Goal: Task Accomplishment & Management: Manage account settings

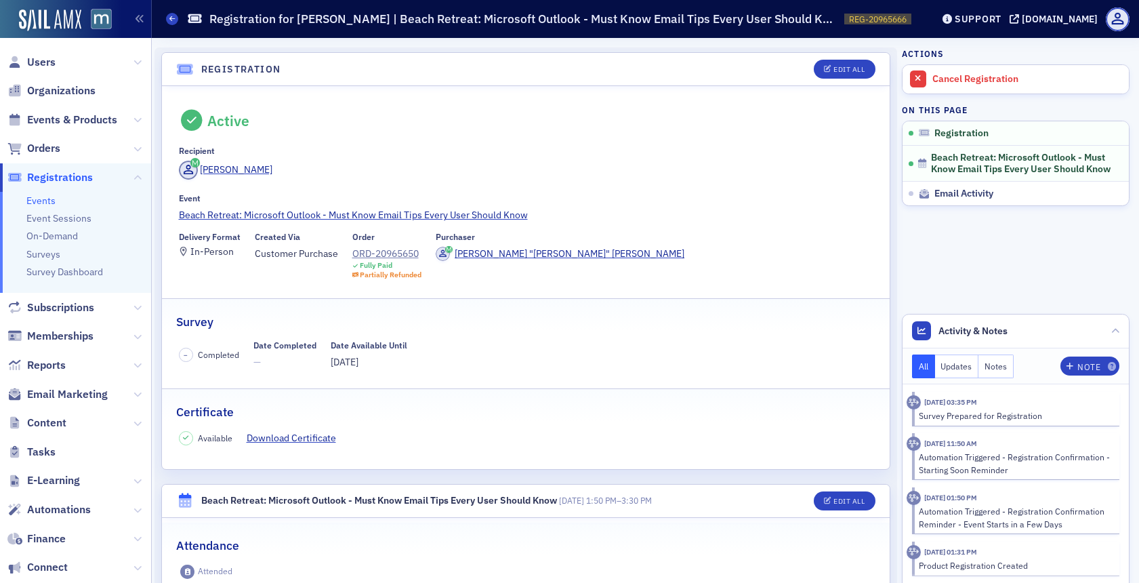
scroll to position [10, 0]
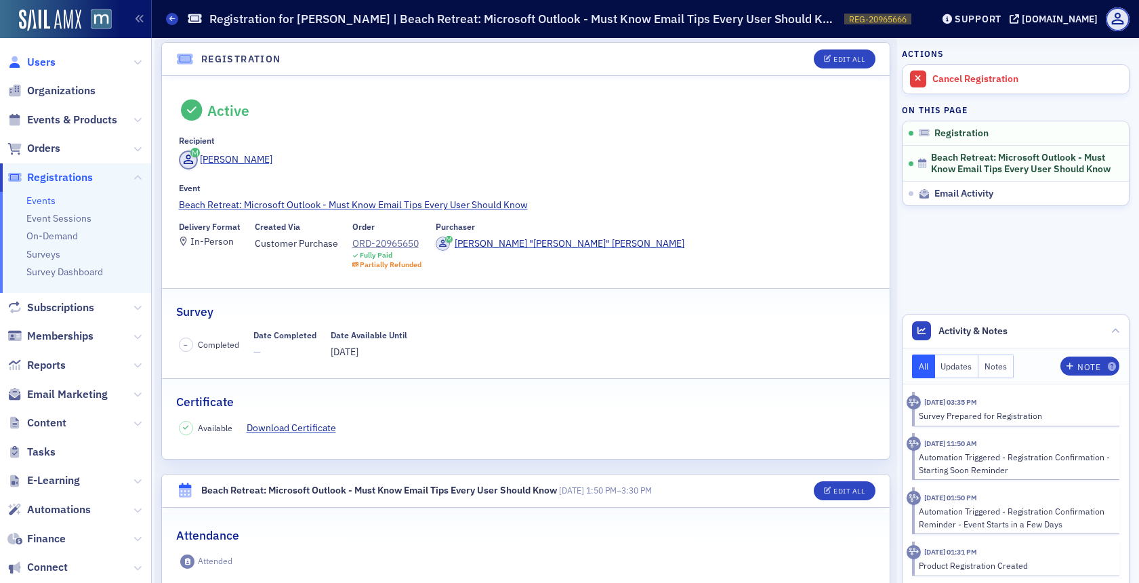
click at [54, 63] on span "Users" at bounding box center [41, 62] width 28 height 15
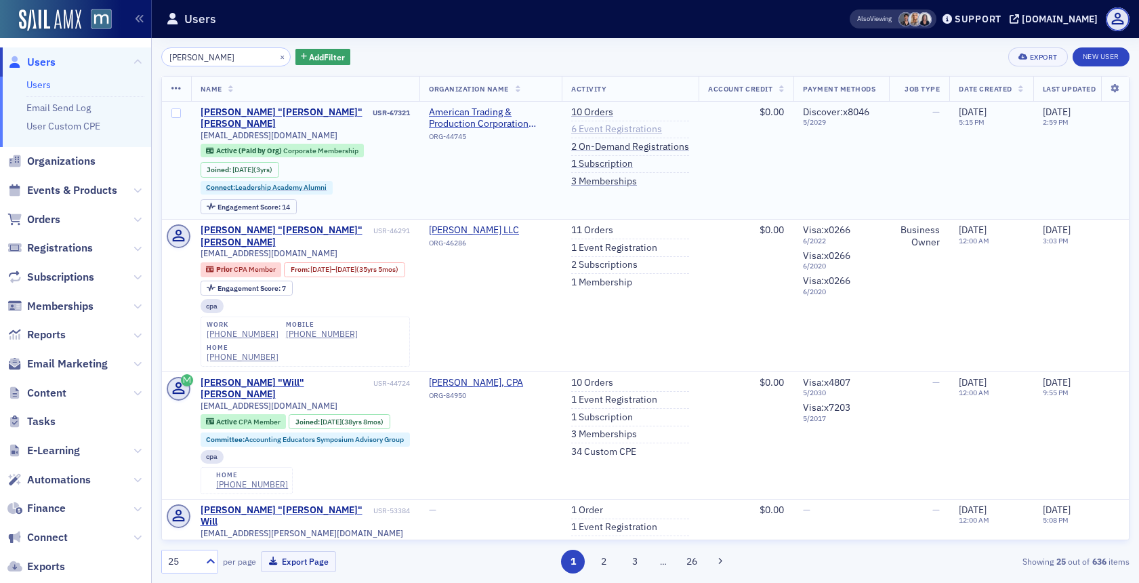
type input "[PERSON_NAME]"
click at [627, 134] on link "6 Event Registrations" at bounding box center [616, 129] width 91 height 12
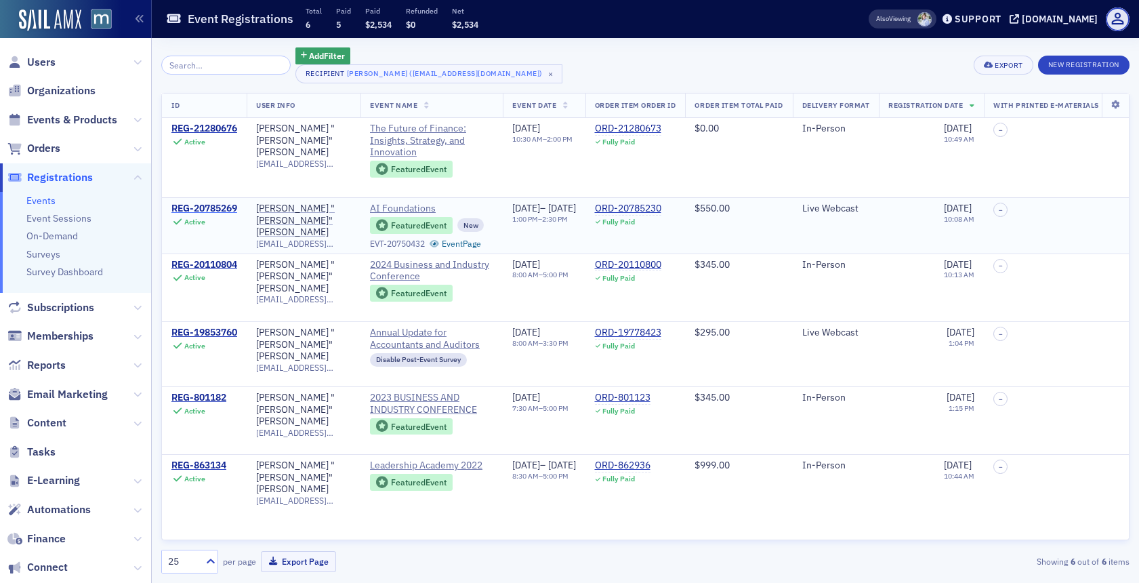
click at [203, 207] on div "REG-20785269" at bounding box center [204, 209] width 66 height 12
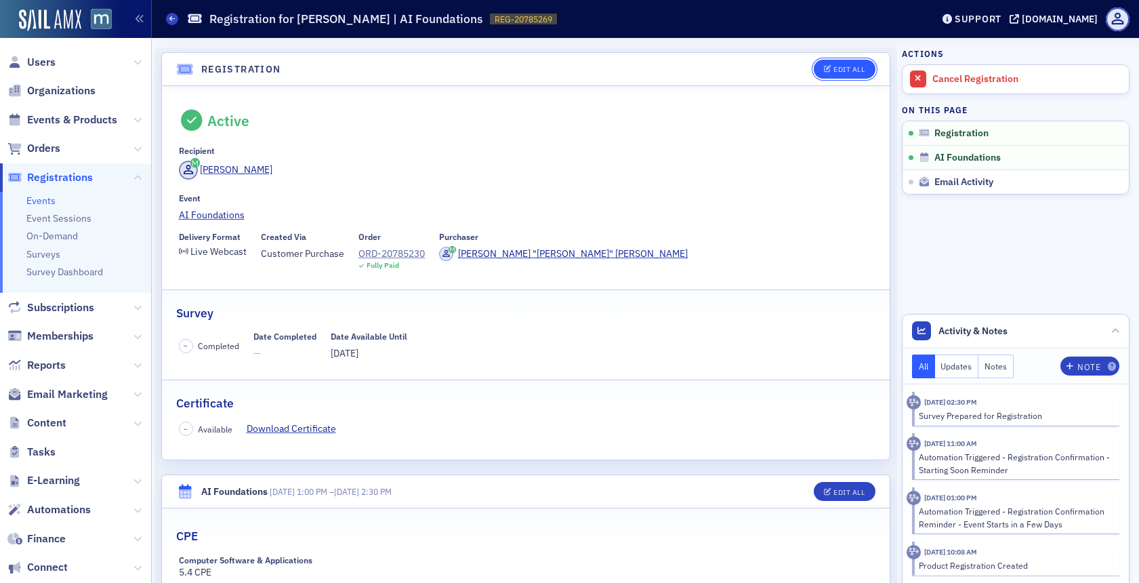
click at [823, 76] on button "Edit All" at bounding box center [844, 69] width 61 height 19
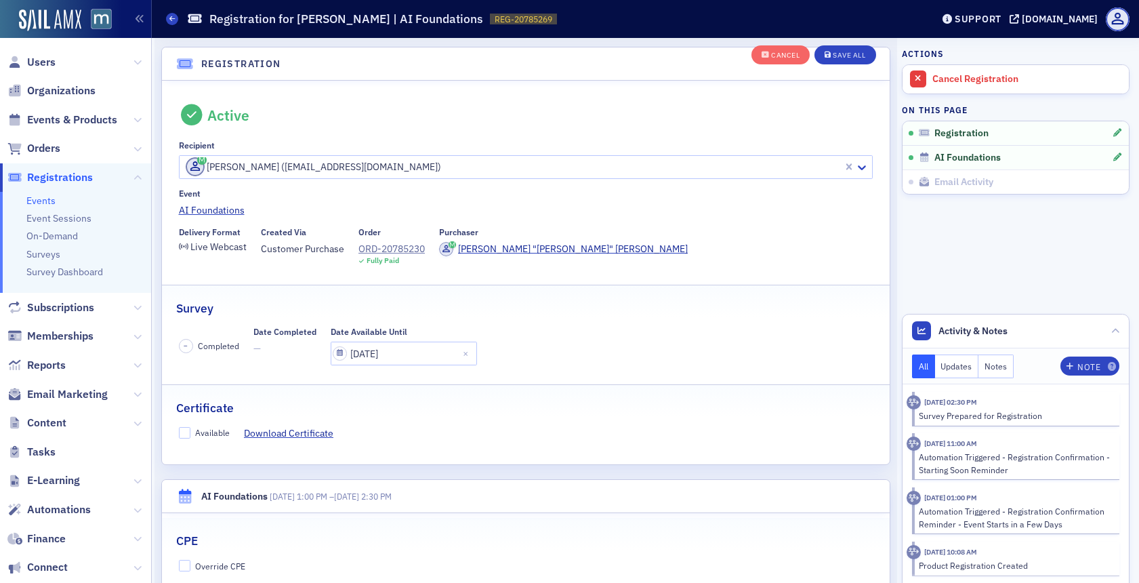
scroll to position [36, 0]
click at [188, 429] on input "Available" at bounding box center [185, 431] width 12 height 12
checkbox input "true"
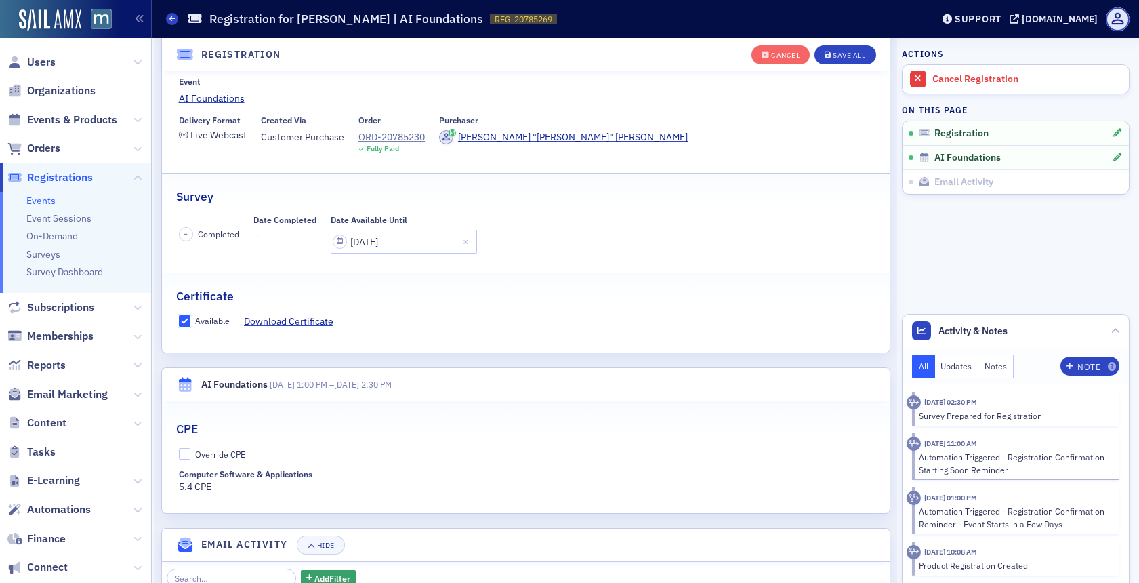
scroll to position [211, 0]
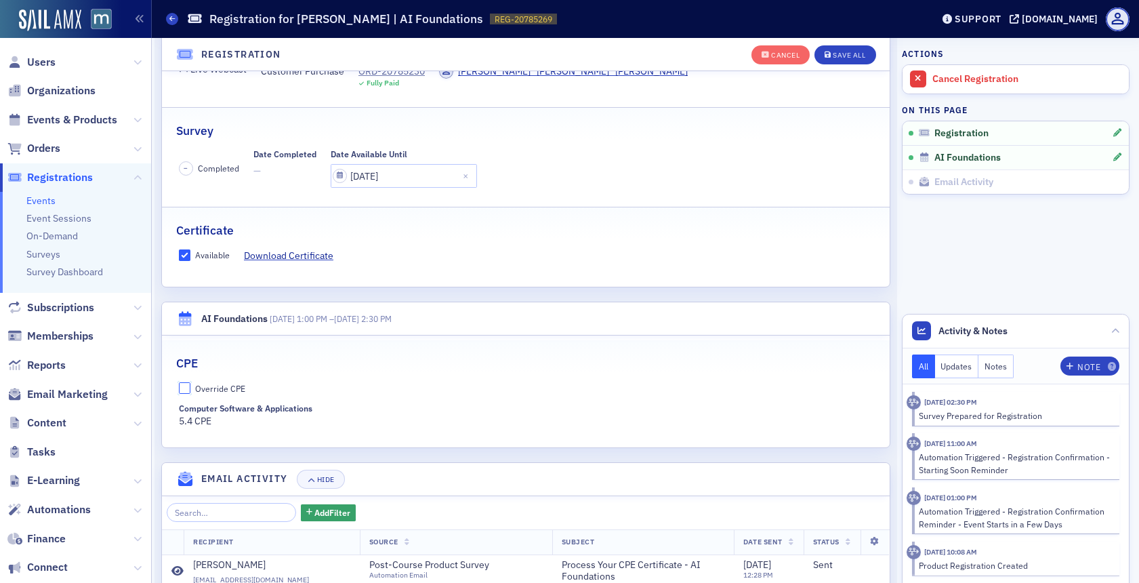
click at [183, 390] on input "Override CPE" at bounding box center [185, 388] width 12 height 12
checkbox input "true"
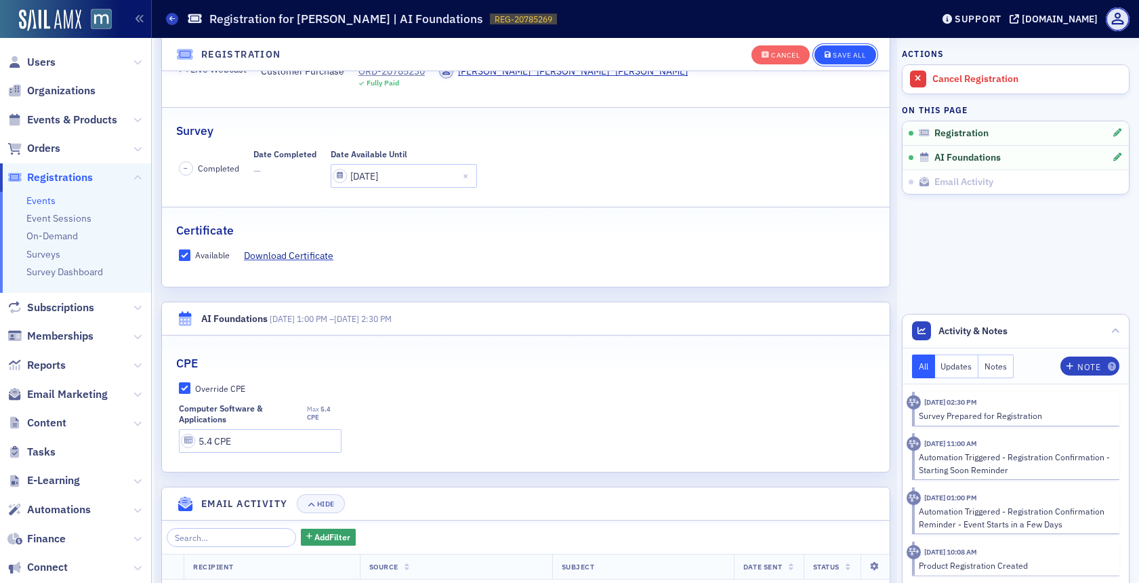
click at [856, 56] on div "Save All" at bounding box center [849, 54] width 33 height 7
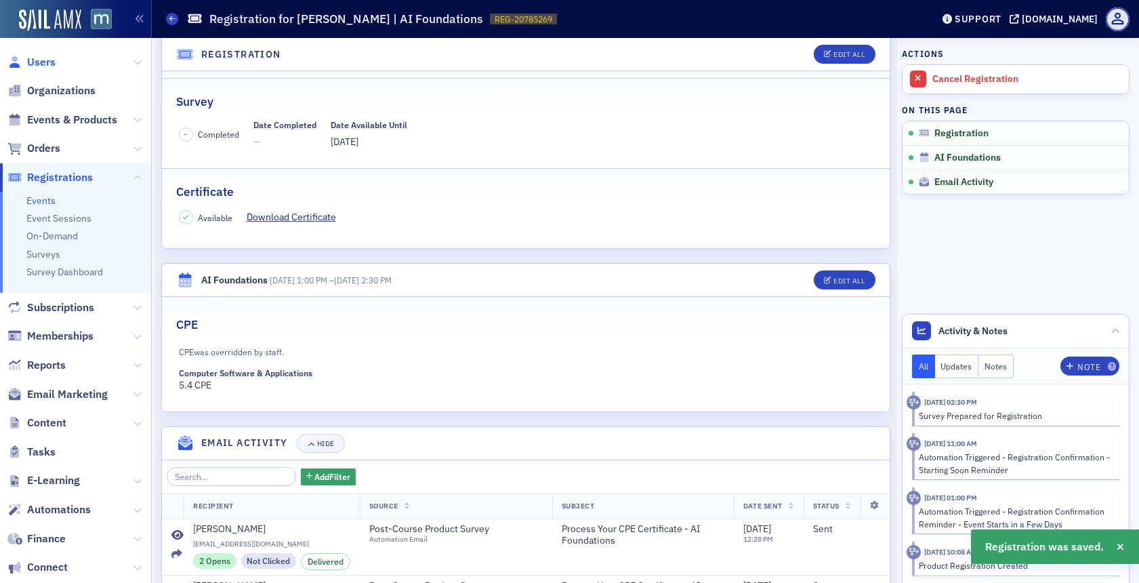
click at [32, 67] on span "Users" at bounding box center [41, 62] width 28 height 15
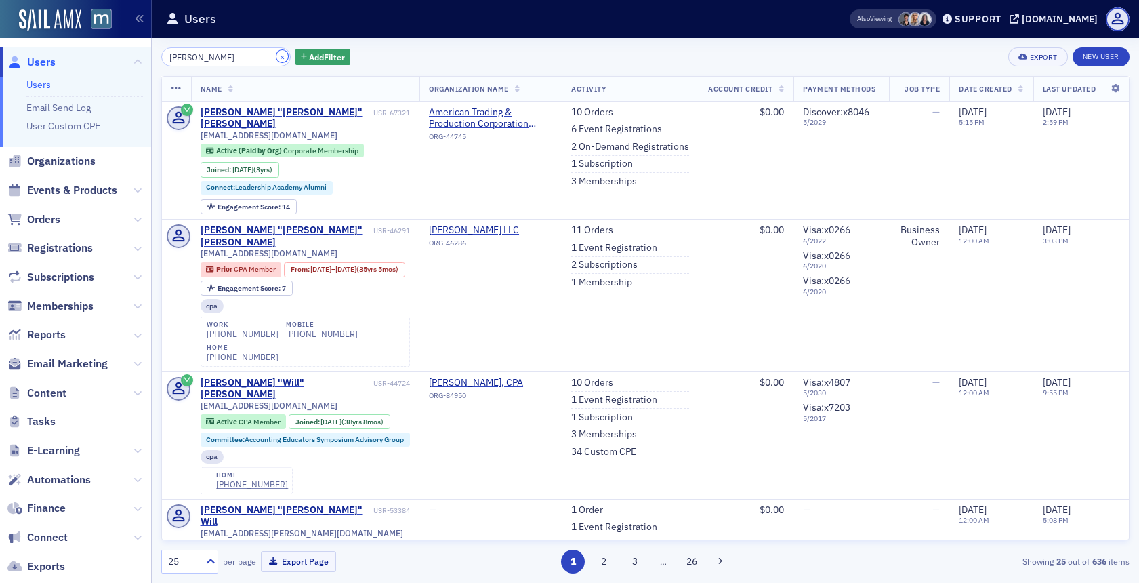
click at [276, 54] on button "×" at bounding box center [282, 56] width 12 height 12
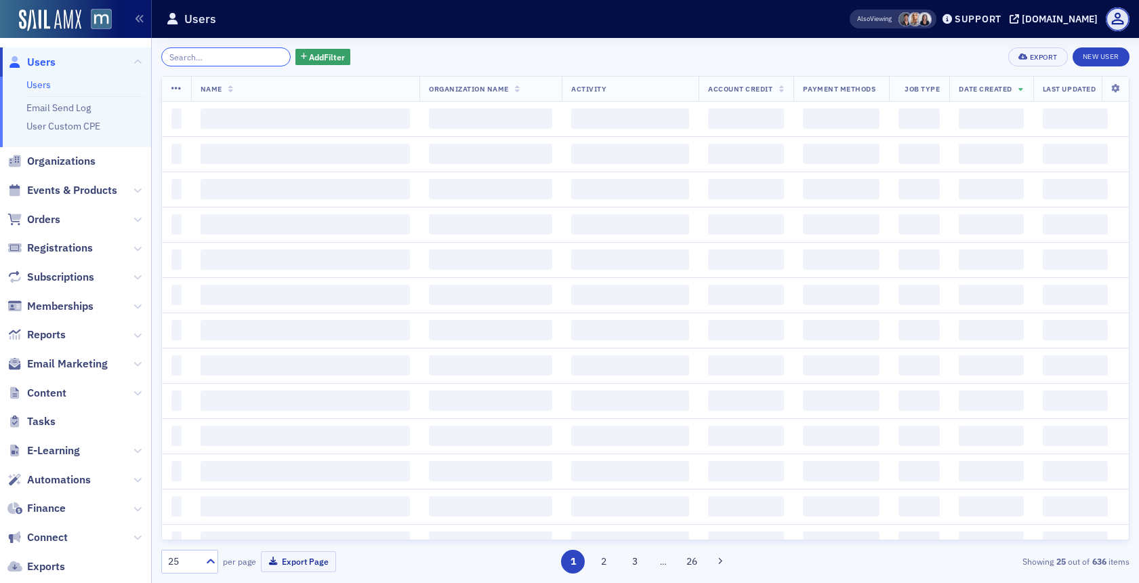
click at [260, 54] on input "search" at bounding box center [225, 56] width 129 height 19
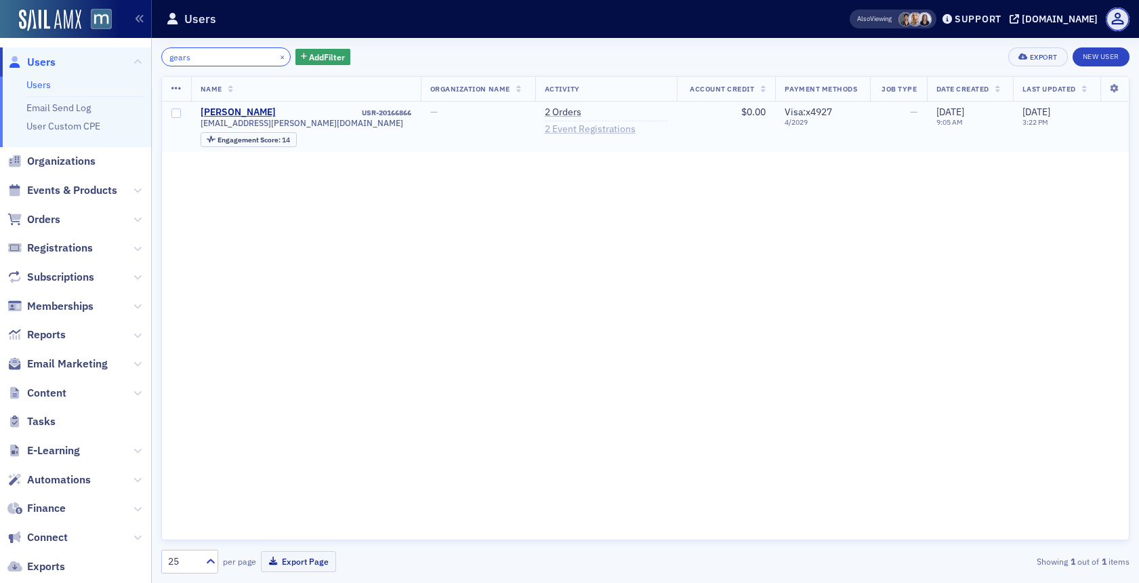
type input "gears"
click at [576, 130] on link "2 Event Registrations" at bounding box center [590, 129] width 91 height 12
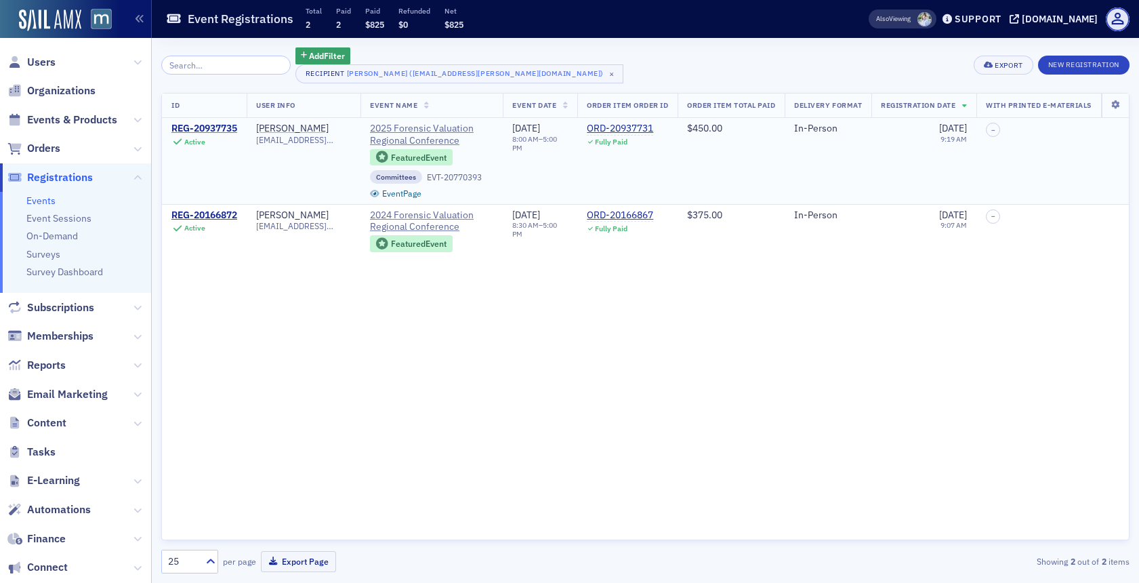
click at [202, 132] on div "REG-20937735" at bounding box center [204, 129] width 66 height 12
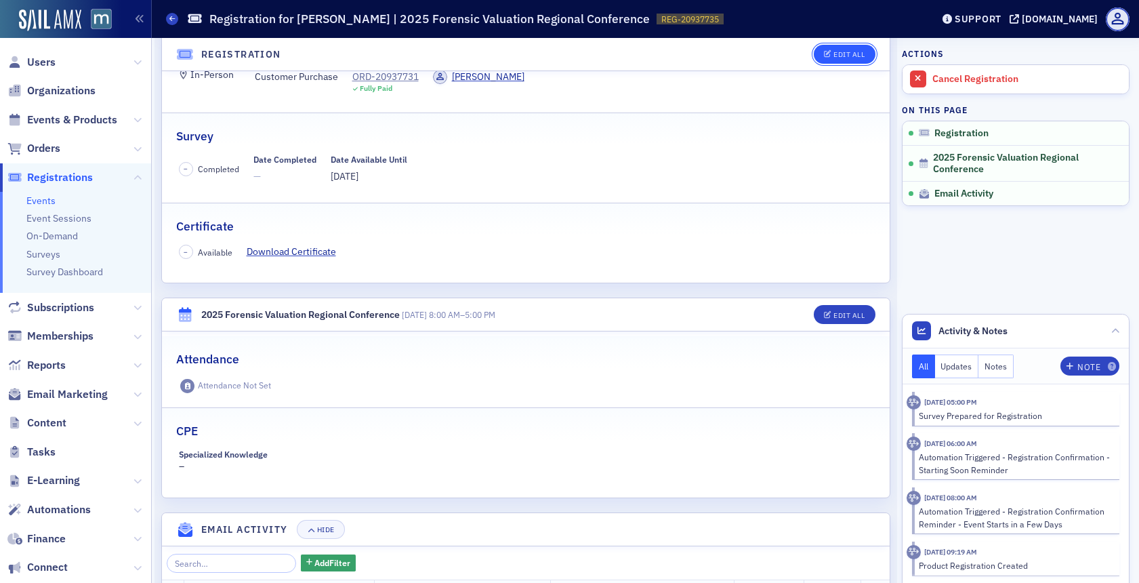
click at [833, 59] on button "Edit All" at bounding box center [844, 54] width 61 height 19
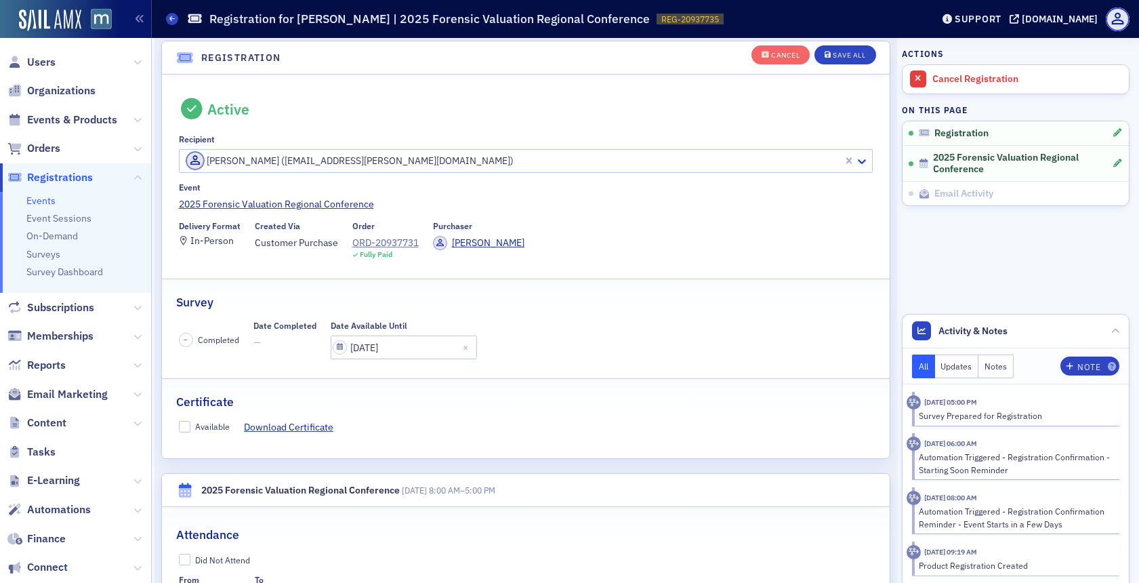
scroll to position [36, 0]
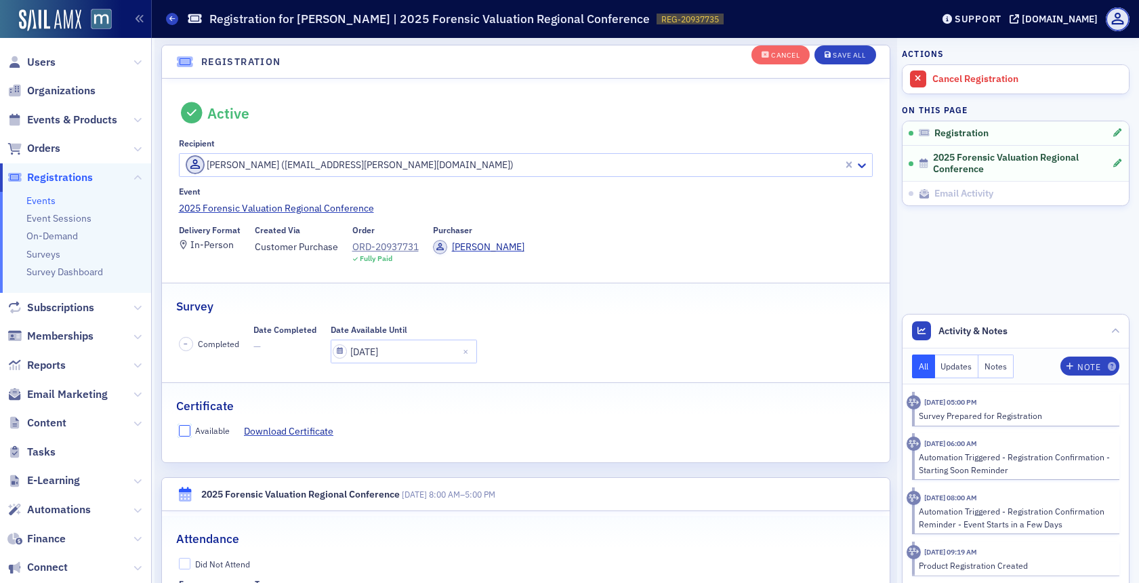
click at [180, 430] on input "Available" at bounding box center [185, 431] width 12 height 12
checkbox input "true"
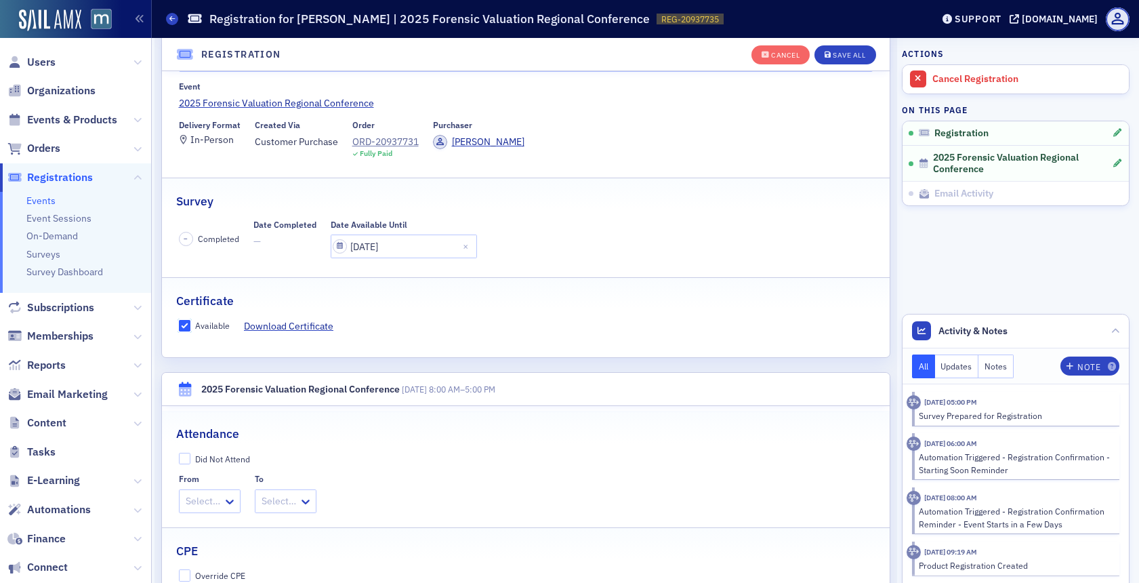
scroll to position [148, 0]
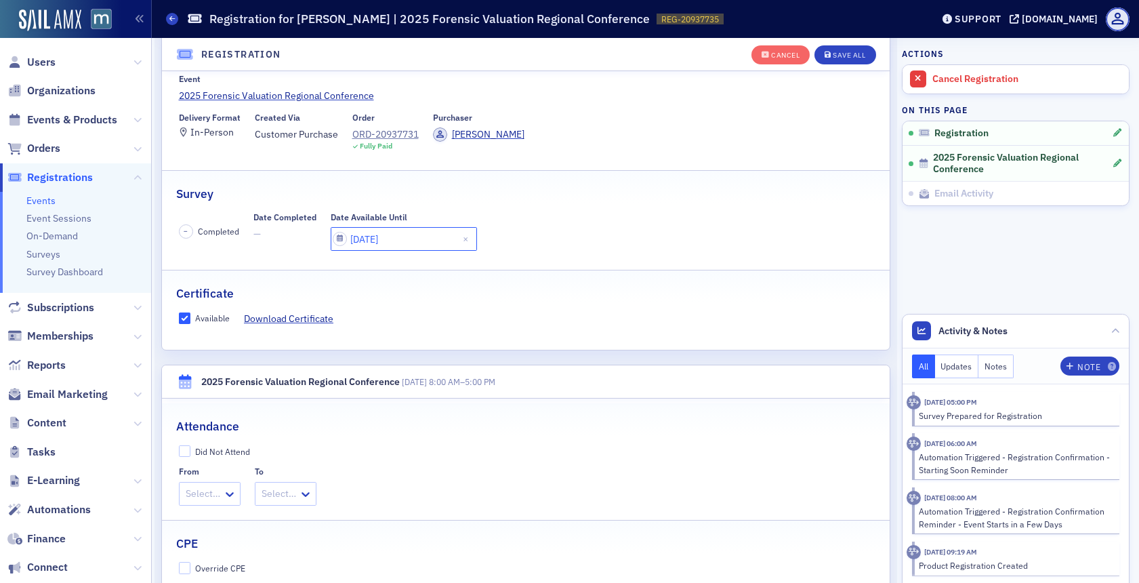
select select "5"
select select "2025"
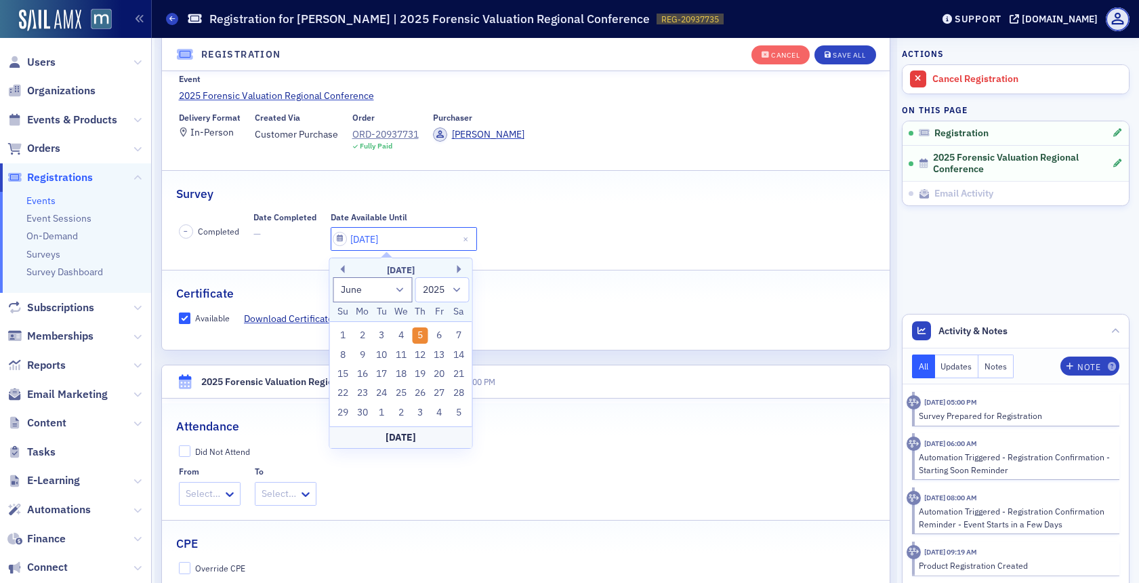
click at [335, 238] on input "[DATE]" at bounding box center [404, 239] width 146 height 24
click at [397, 280] on select "January February March April May June July August September October November De…" at bounding box center [373, 289] width 80 height 25
select select "9"
click at [333, 277] on select "January February March April May June July August September October November De…" at bounding box center [373, 289] width 80 height 25
click at [439, 412] on div "31" at bounding box center [440, 412] width 16 height 16
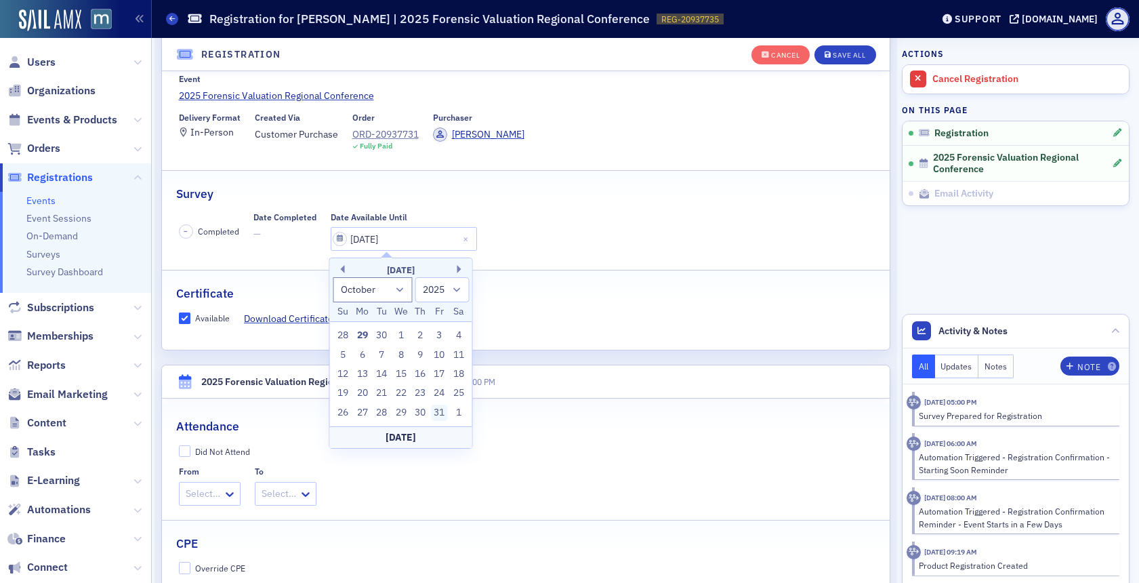
type input "[DATE]"
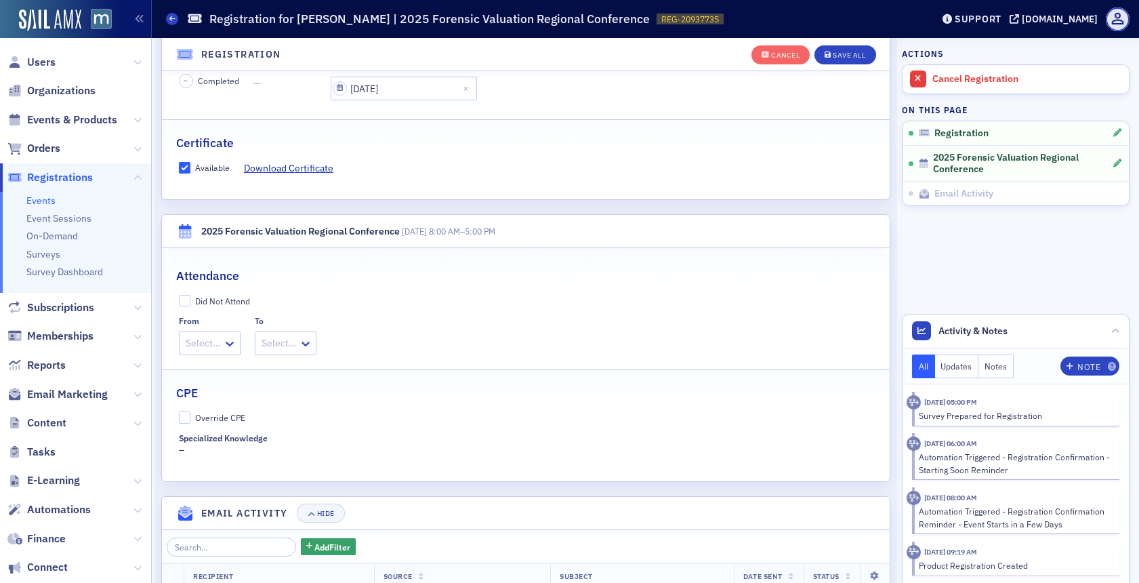
scroll to position [335, 0]
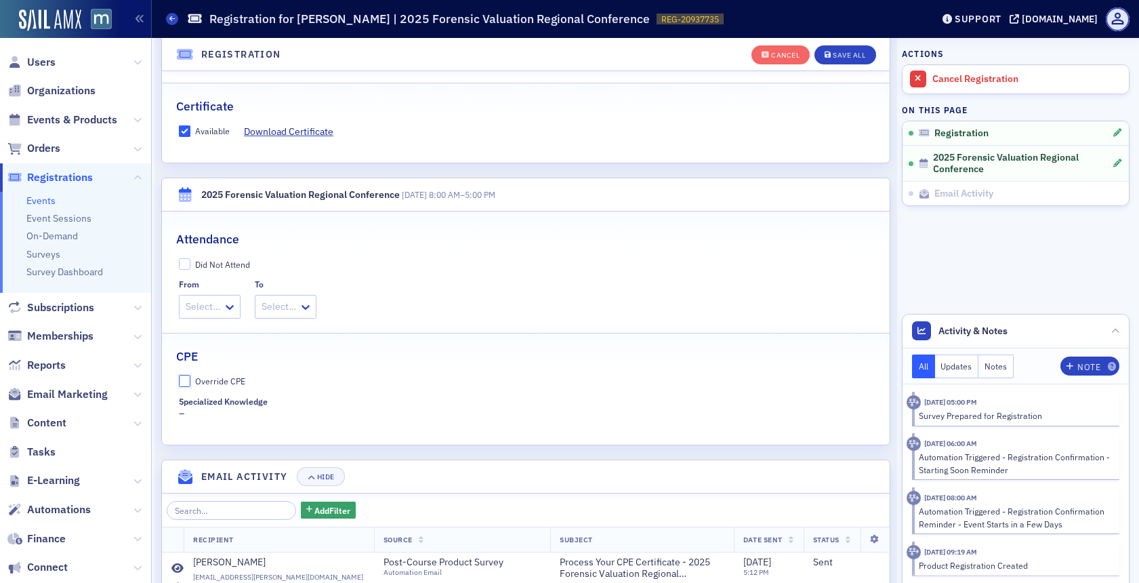
click at [183, 379] on input "Override CPE" at bounding box center [185, 381] width 12 height 12
checkbox input "true"
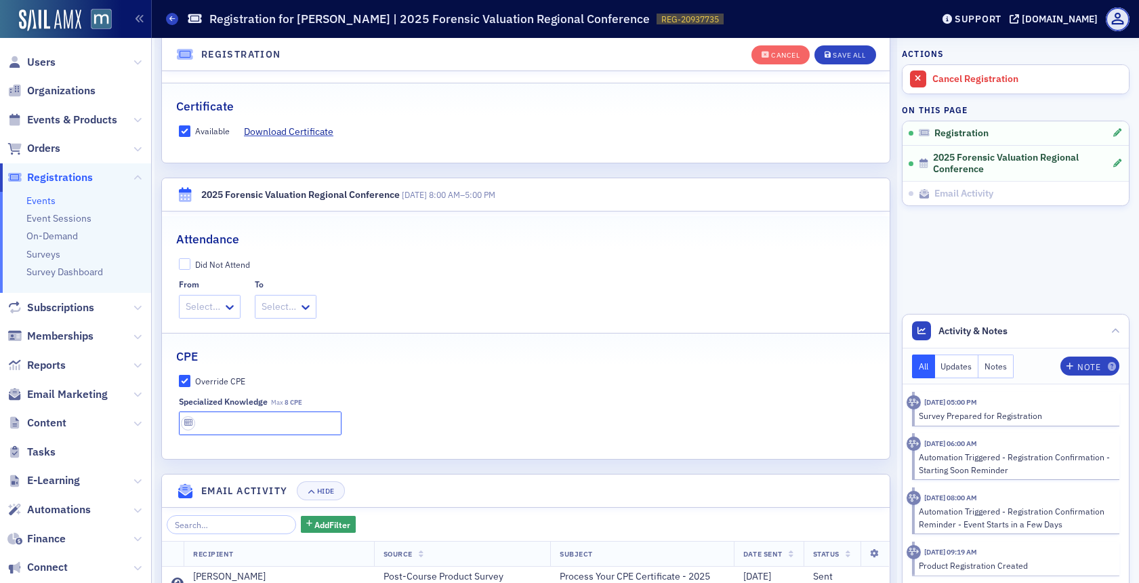
click at [228, 415] on input "text" at bounding box center [260, 423] width 163 height 24
type input "8 CPE"
click at [854, 46] on button "Save All" at bounding box center [844, 54] width 61 height 19
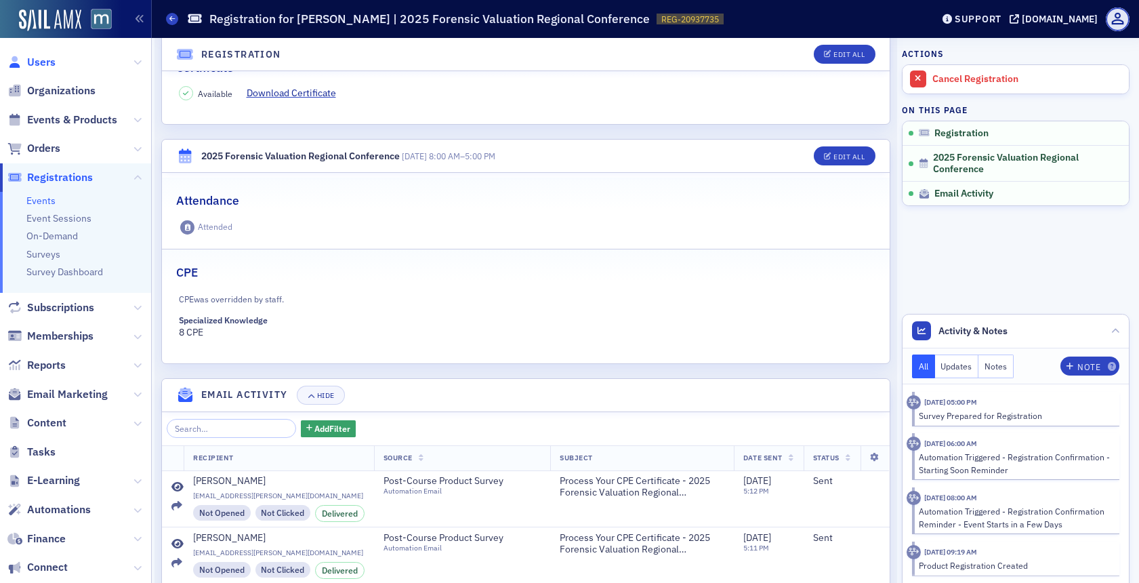
click at [54, 65] on span "Users" at bounding box center [41, 62] width 28 height 15
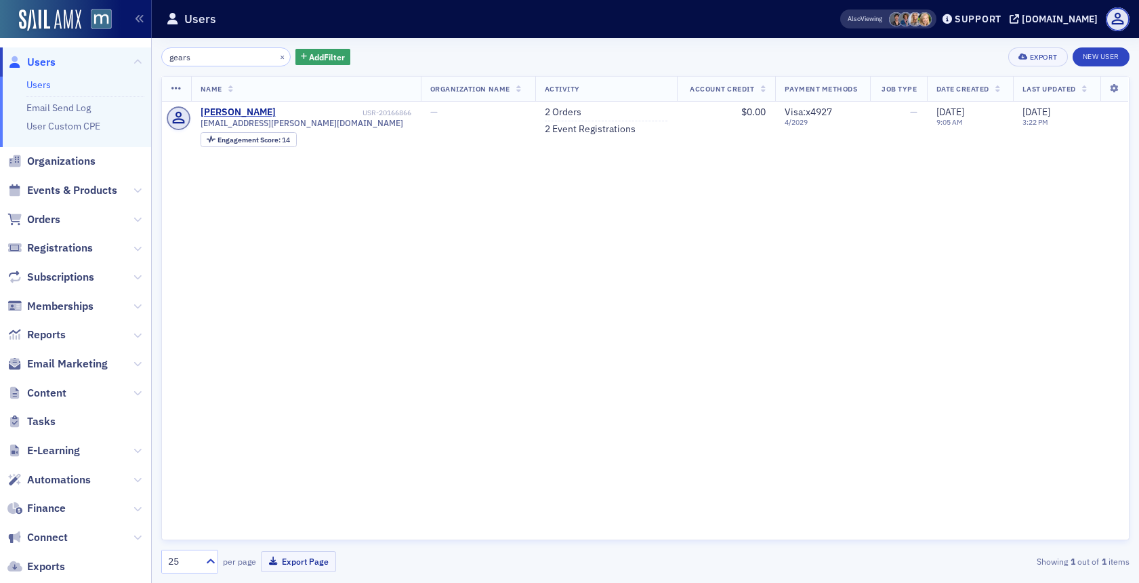
click at [54, 65] on span "Users" at bounding box center [41, 62] width 28 height 15
click at [276, 56] on div "×" at bounding box center [283, 56] width 14 height 17
click at [276, 54] on button "×" at bounding box center [282, 56] width 12 height 12
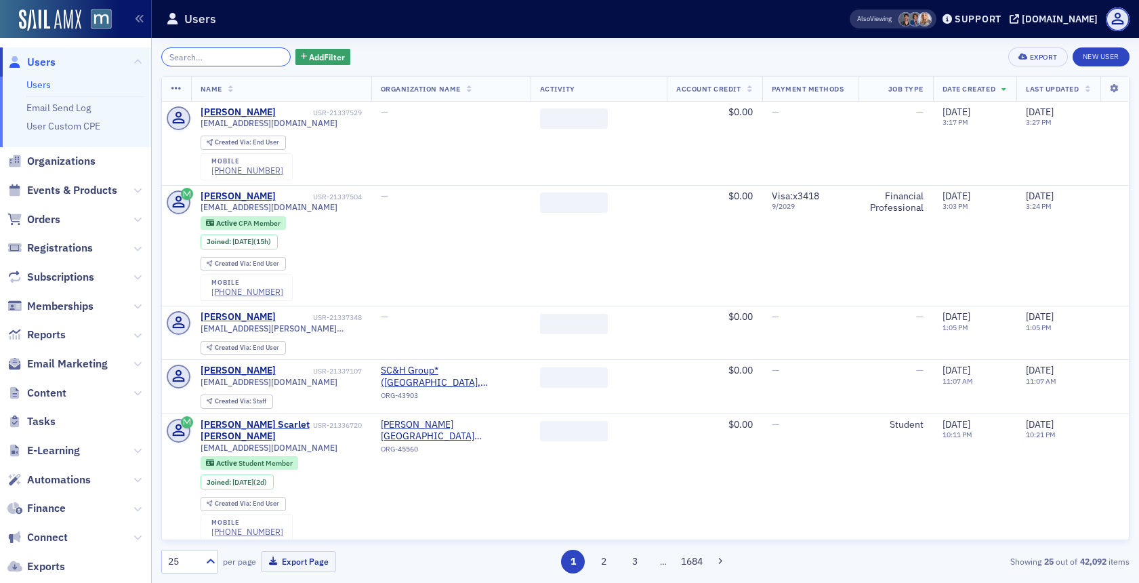
click at [234, 59] on input "search" at bounding box center [225, 56] width 129 height 19
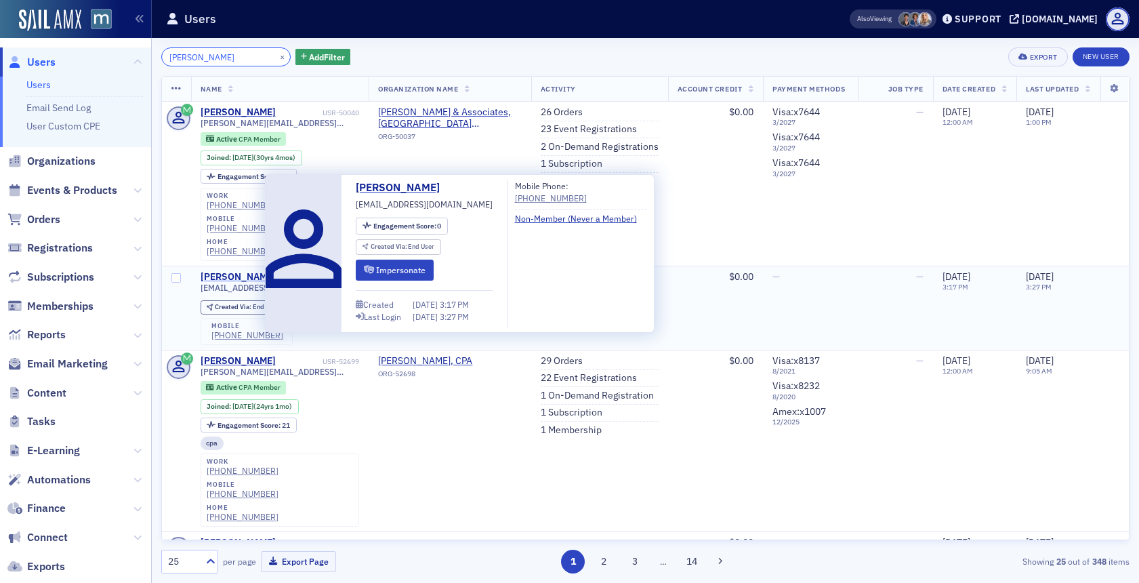
type input "[PERSON_NAME]"
click at [245, 271] on div "[PERSON_NAME]" at bounding box center [238, 277] width 75 height 12
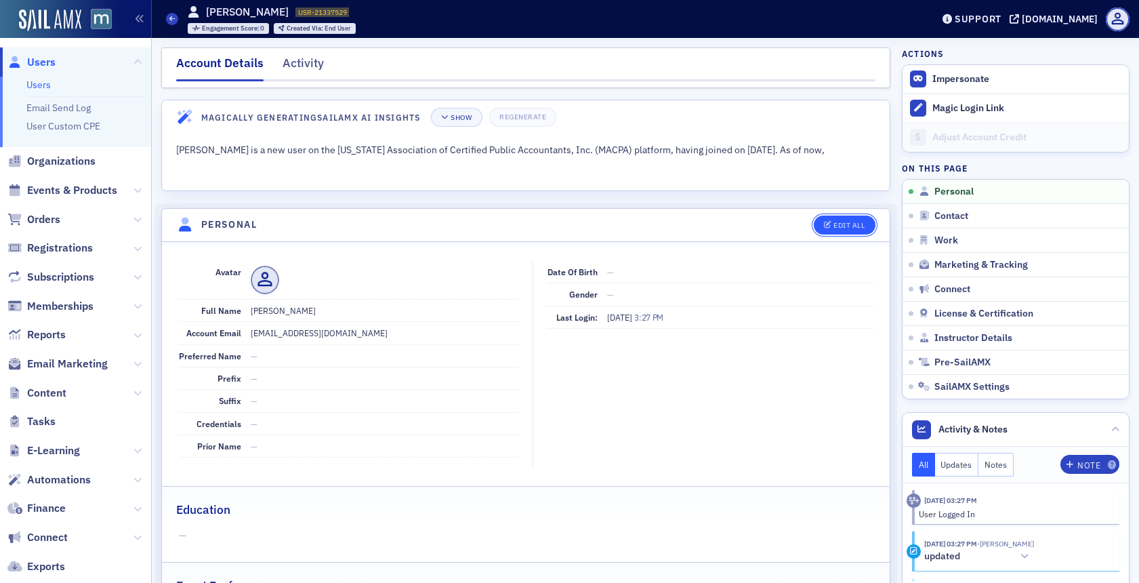
click at [825, 221] on button "Edit All" at bounding box center [844, 224] width 61 height 19
select select "US"
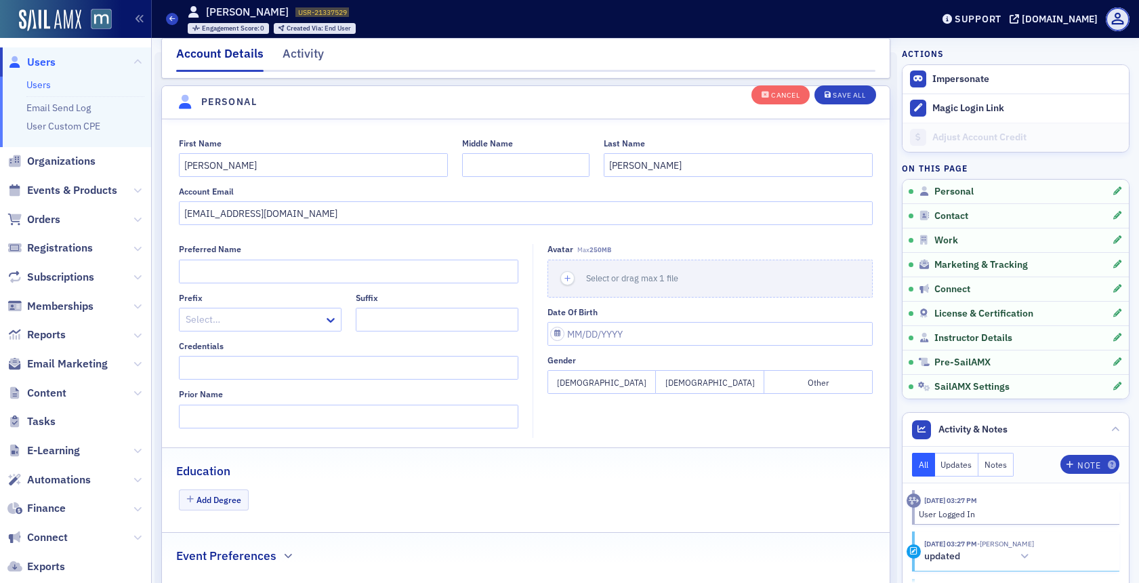
scroll to position [158, 0]
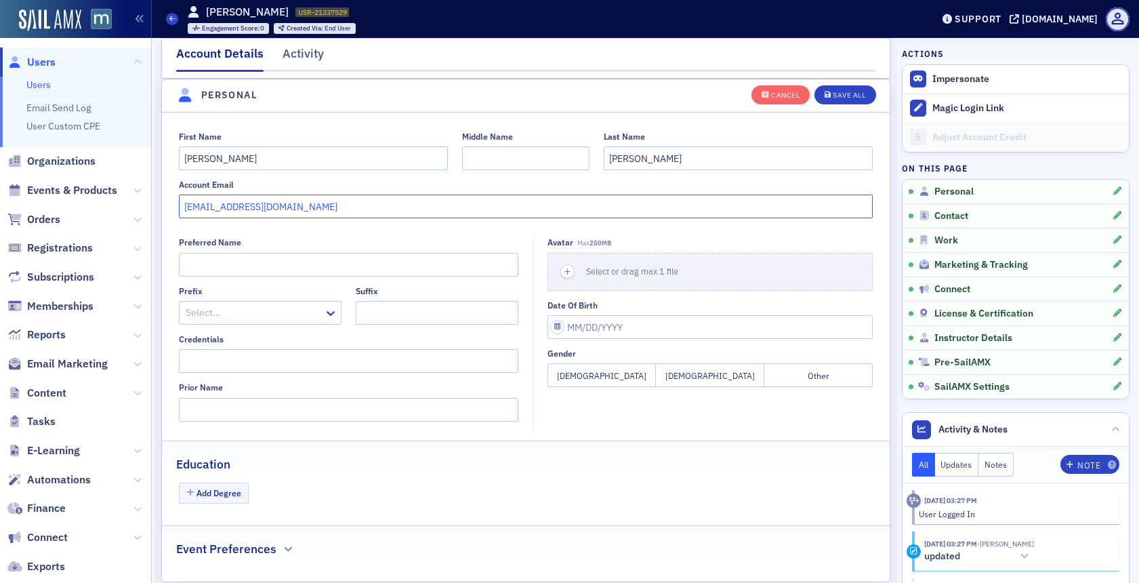
click at [251, 203] on input "[EMAIL_ADDRESS][DOMAIN_NAME]" at bounding box center [526, 206] width 694 height 24
click at [650, 159] on input "[PERSON_NAME]" at bounding box center [738, 158] width 269 height 24
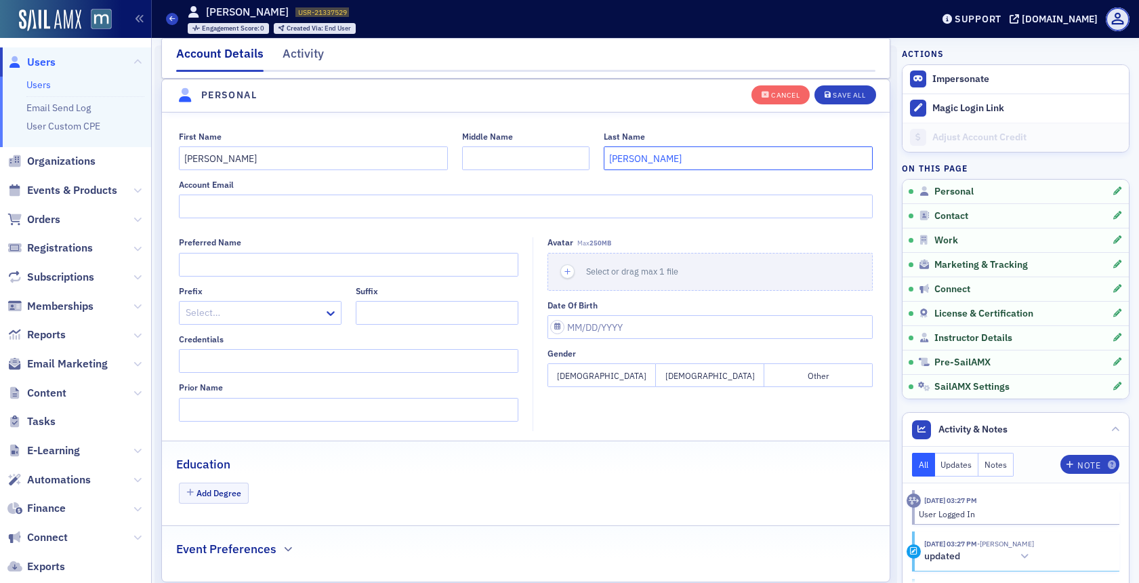
click at [650, 159] on input "[PERSON_NAME]" at bounding box center [738, 158] width 269 height 24
click at [251, 157] on input "[PERSON_NAME]" at bounding box center [313, 158] width 269 height 24
click at [831, 98] on span "Save All" at bounding box center [845, 94] width 41 height 7
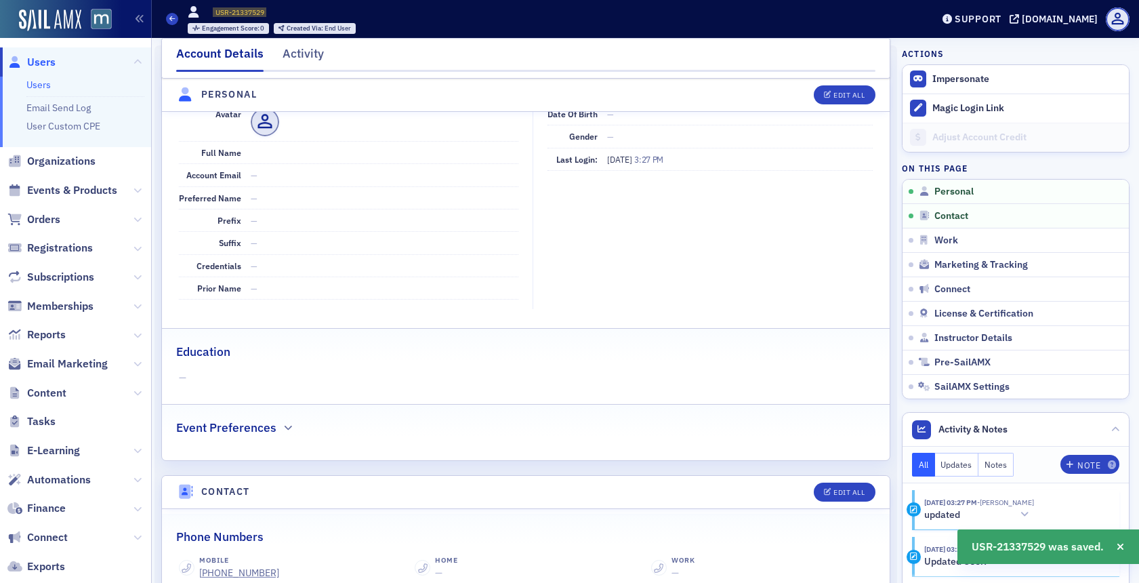
click at [43, 59] on span "Users" at bounding box center [41, 62] width 28 height 15
